Goal: Task Accomplishment & Management: Use online tool/utility

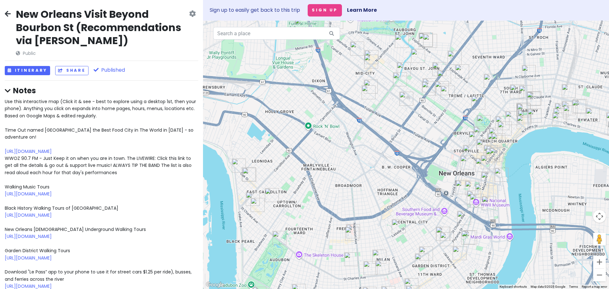
drag, startPoint x: 542, startPoint y: 222, endPoint x: 424, endPoint y: 201, distance: 119.5
click at [424, 201] on div at bounding box center [406, 155] width 406 height 268
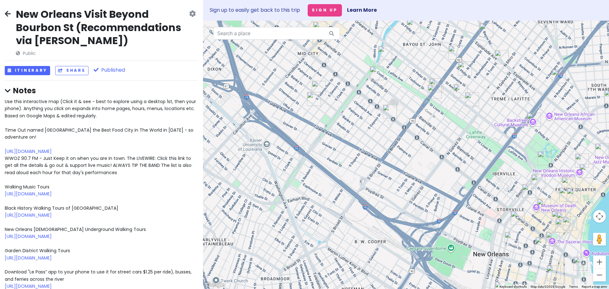
drag, startPoint x: 403, startPoint y: 117, endPoint x: 382, endPoint y: 142, distance: 31.8
click at [382, 142] on div at bounding box center [406, 155] width 406 height 268
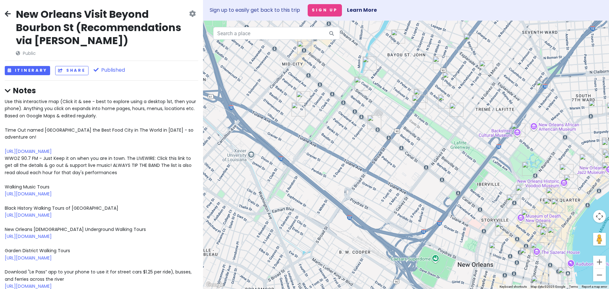
click at [7, 91] on icon at bounding box center [8, 91] width 6 height 7
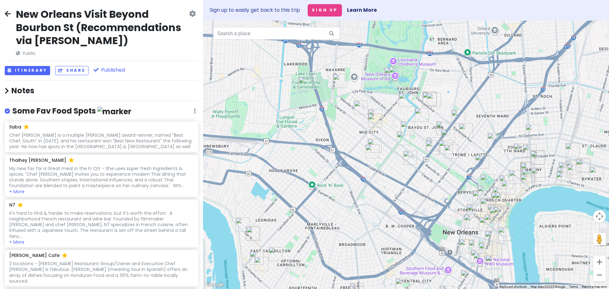
drag, startPoint x: 609, startPoint y: 79, endPoint x: 526, endPoint y: 123, distance: 93.8
click at [526, 123] on div at bounding box center [406, 155] width 406 height 268
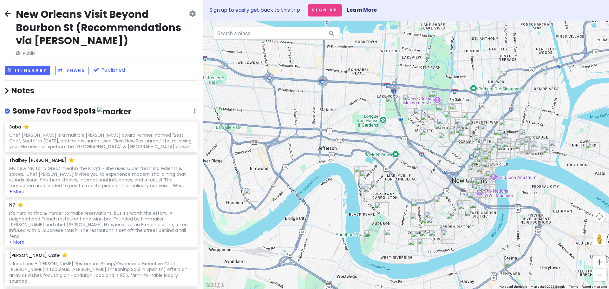
drag, startPoint x: 568, startPoint y: 156, endPoint x: 540, endPoint y: 162, distance: 29.2
click at [540, 162] on div at bounding box center [406, 155] width 406 height 268
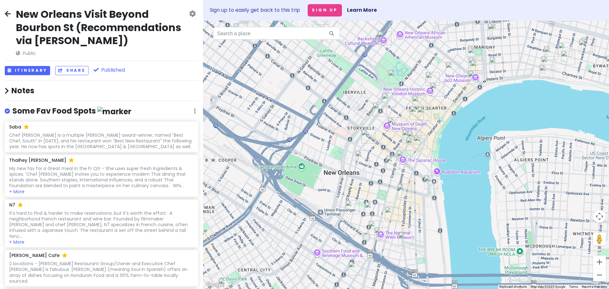
click at [454, 213] on div at bounding box center [406, 155] width 406 height 268
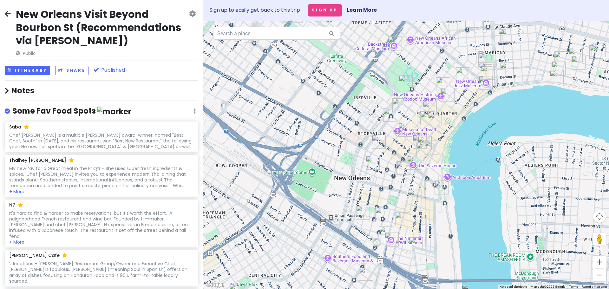
drag, startPoint x: 454, startPoint y: 213, endPoint x: 465, endPoint y: 219, distance: 13.1
click at [465, 219] on div at bounding box center [406, 155] width 406 height 268
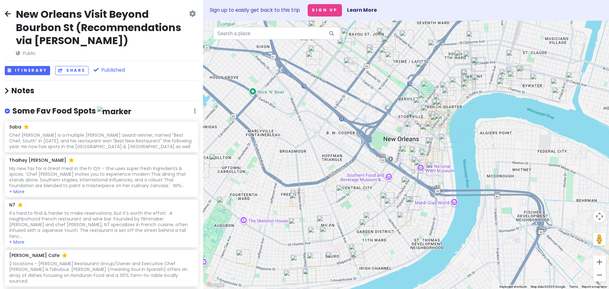
drag, startPoint x: 483, startPoint y: 130, endPoint x: 484, endPoint y: 137, distance: 7.0
click at [484, 137] on div at bounding box center [406, 155] width 406 height 268
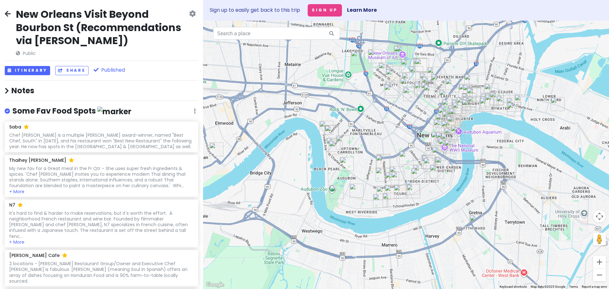
drag, startPoint x: 365, startPoint y: 100, endPoint x: 388, endPoint y: 126, distance: 34.0
click at [388, 126] on div at bounding box center [406, 155] width 406 height 268
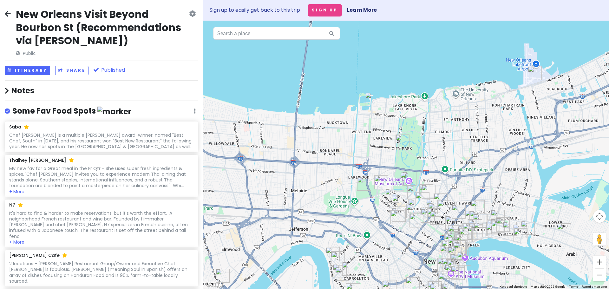
drag, startPoint x: 434, startPoint y: 71, endPoint x: 414, endPoint y: 179, distance: 109.6
click at [414, 179] on img "New Orleans Museum of Art" at bounding box center [410, 179] width 14 height 14
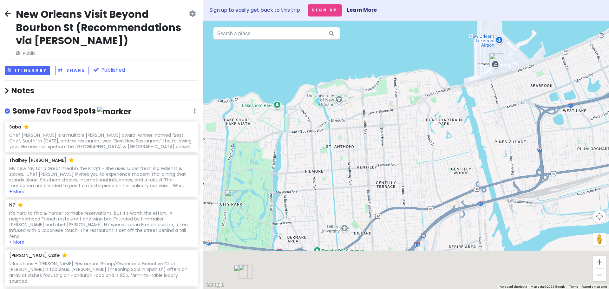
drag, startPoint x: 368, startPoint y: 236, endPoint x: 432, endPoint y: 118, distance: 134.3
click at [432, 118] on div "To navigate, press the arrow keys." at bounding box center [406, 155] width 406 height 268
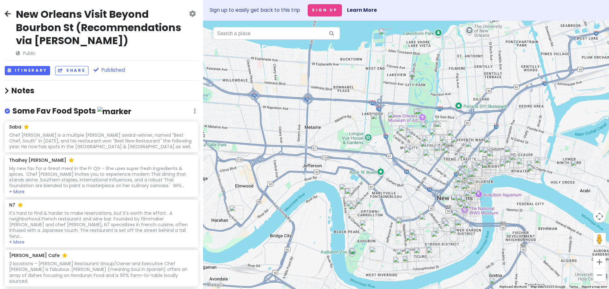
drag, startPoint x: 452, startPoint y: 159, endPoint x: 526, endPoint y: 110, distance: 88.3
click at [526, 110] on div at bounding box center [406, 155] width 406 height 268
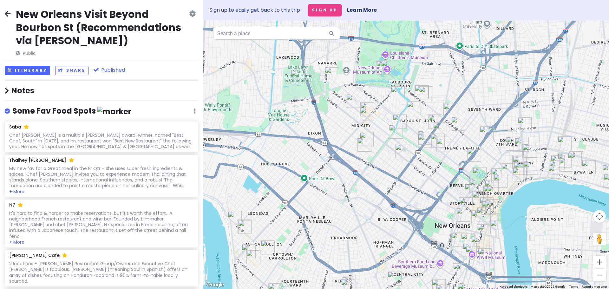
drag, startPoint x: 429, startPoint y: 178, endPoint x: 405, endPoint y: 194, distance: 29.0
click at [405, 194] on div at bounding box center [406, 155] width 406 height 268
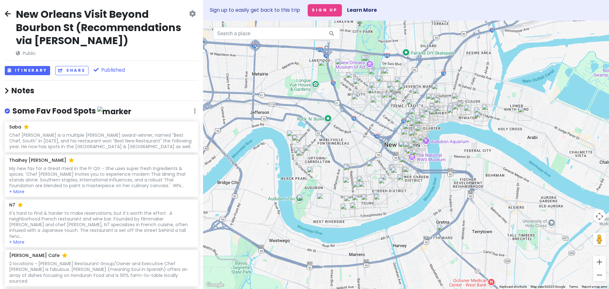
drag, startPoint x: 517, startPoint y: 194, endPoint x: 491, endPoint y: 130, distance: 69.2
click at [491, 130] on div at bounding box center [406, 155] width 406 height 268
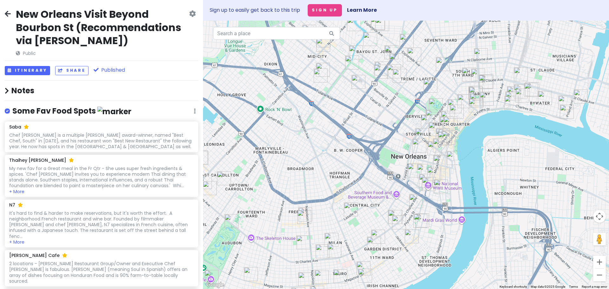
drag, startPoint x: 566, startPoint y: 127, endPoint x: 459, endPoint y: 205, distance: 132.7
click at [459, 205] on div at bounding box center [406, 155] width 406 height 268
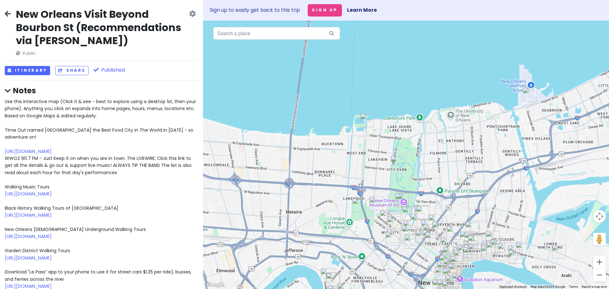
click at [452, 174] on div at bounding box center [406, 155] width 406 height 268
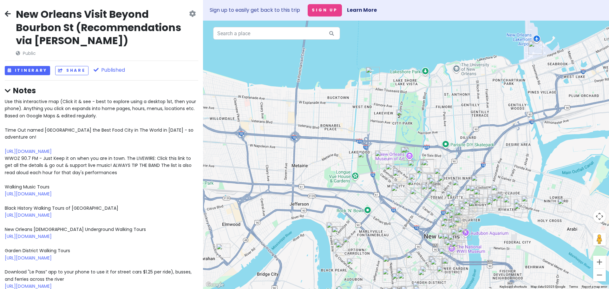
drag, startPoint x: 453, startPoint y: 162, endPoint x: 457, endPoint y: 124, distance: 37.8
click at [457, 124] on div at bounding box center [406, 155] width 406 height 268
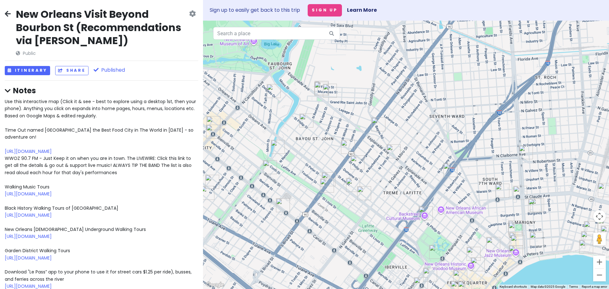
drag, startPoint x: 453, startPoint y: 156, endPoint x: 458, endPoint y: 114, distance: 42.4
click at [458, 114] on div at bounding box center [406, 155] width 406 height 268
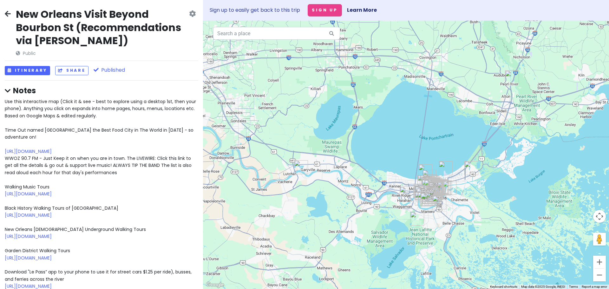
click at [8, 88] on icon at bounding box center [8, 91] width 6 height 7
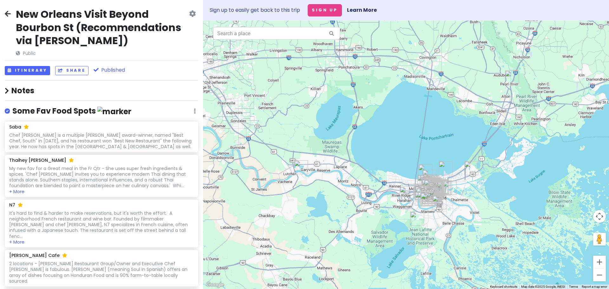
click at [12, 107] on label at bounding box center [12, 107] width 0 height 0
click at [12, 111] on input "checkbox" at bounding box center [14, 109] width 4 height 4
checkbox input "false"
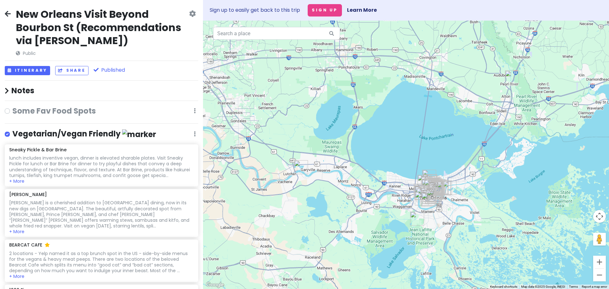
click at [12, 130] on label at bounding box center [12, 130] width 0 height 0
click at [12, 134] on input "checkbox" at bounding box center [14, 132] width 4 height 4
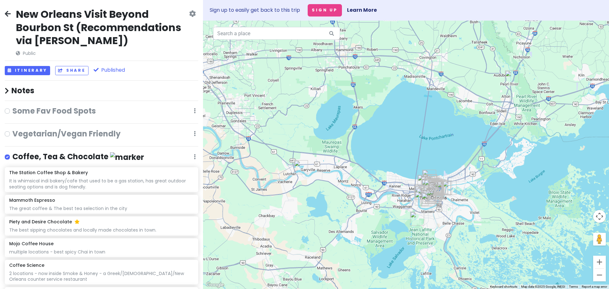
click at [12, 130] on label at bounding box center [12, 130] width 0 height 0
click at [12, 134] on input "checkbox" at bounding box center [14, 132] width 4 height 4
checkbox input "true"
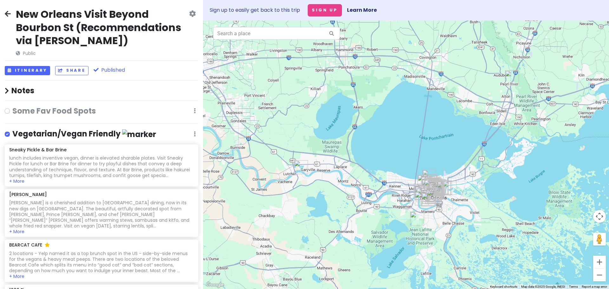
click at [12, 110] on div at bounding box center [9, 111] width 8 height 8
click at [10, 110] on div at bounding box center [9, 111] width 8 height 8
click at [12, 107] on label at bounding box center [12, 107] width 0 height 0
click at [12, 111] on input "checkbox" at bounding box center [14, 109] width 4 height 4
checkbox input "true"
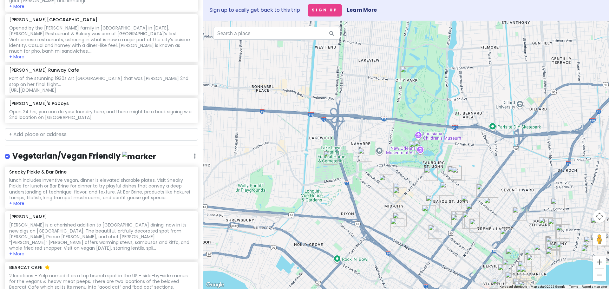
scroll to position [1174, 0]
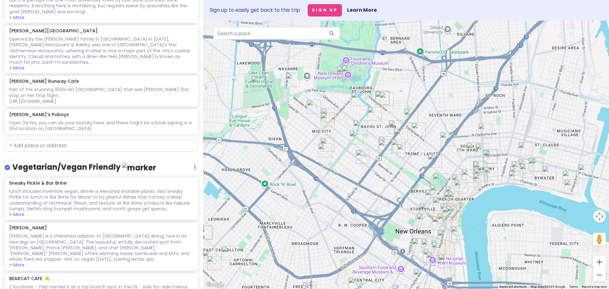
drag, startPoint x: 601, startPoint y: 128, endPoint x: 528, endPoint y: 53, distance: 104.6
click at [528, 53] on div at bounding box center [406, 155] width 406 height 268
click at [433, 159] on img "Backstreet Cultural Museum" at bounding box center [435, 161] width 14 height 14
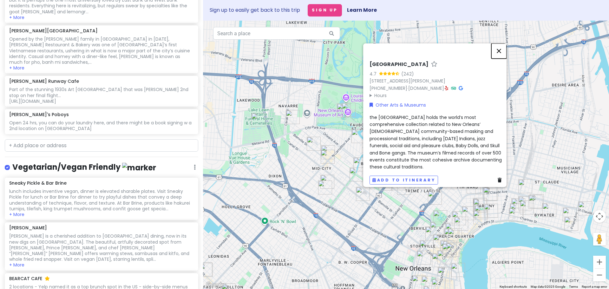
click at [501, 49] on button "Close" at bounding box center [499, 50] width 15 height 15
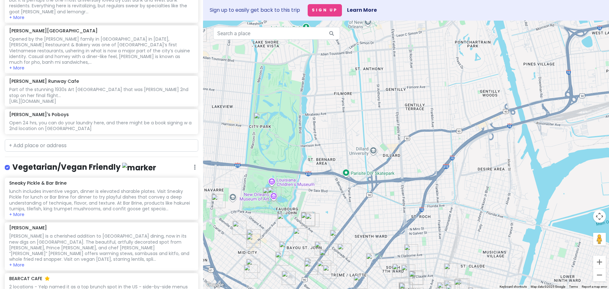
drag, startPoint x: 377, startPoint y: 81, endPoint x: 302, endPoint y: 165, distance: 112.6
click at [302, 165] on div at bounding box center [406, 155] width 406 height 268
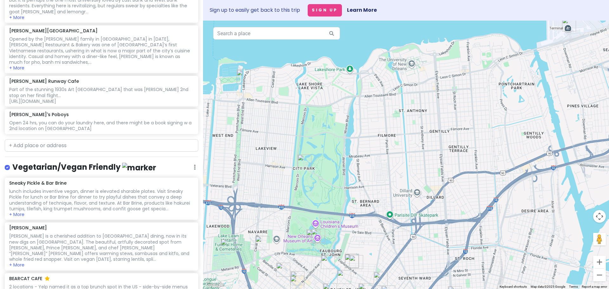
drag, startPoint x: 525, startPoint y: 131, endPoint x: 569, endPoint y: 176, distance: 62.4
click at [569, 176] on div at bounding box center [406, 155] width 406 height 268
